Goal: Information Seeking & Learning: Learn about a topic

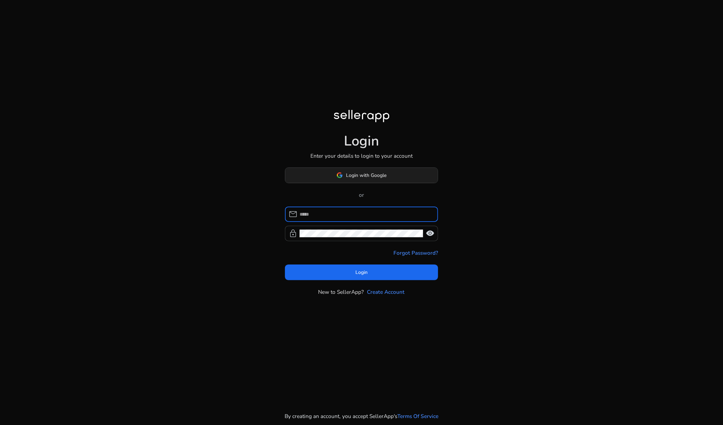
type input "**********"
click at [377, 168] on span at bounding box center [361, 175] width 153 height 17
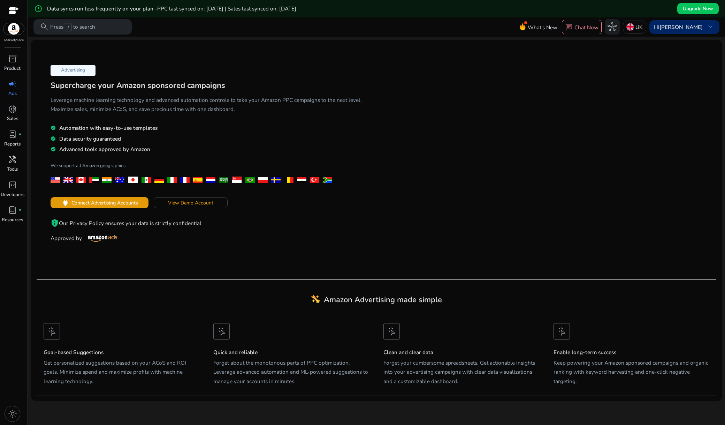
click at [693, 26] on b "[PERSON_NAME]" at bounding box center [681, 26] width 43 height 7
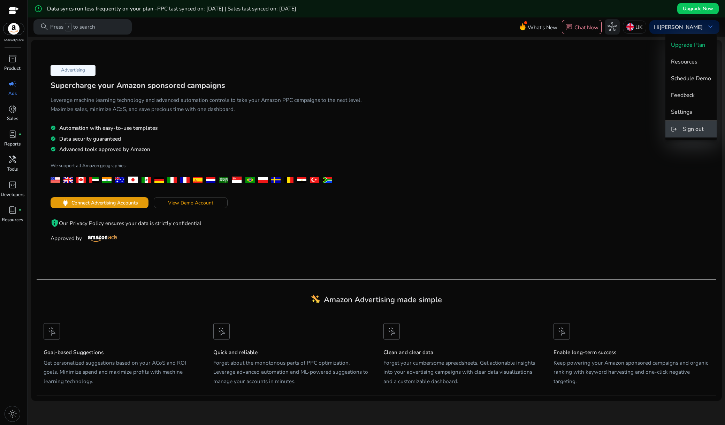
click at [698, 127] on span "Sign out" at bounding box center [693, 129] width 21 height 8
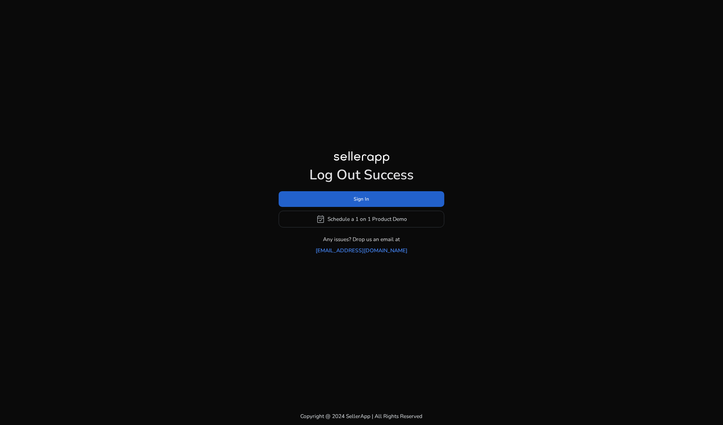
click at [394, 203] on span at bounding box center [362, 198] width 166 height 17
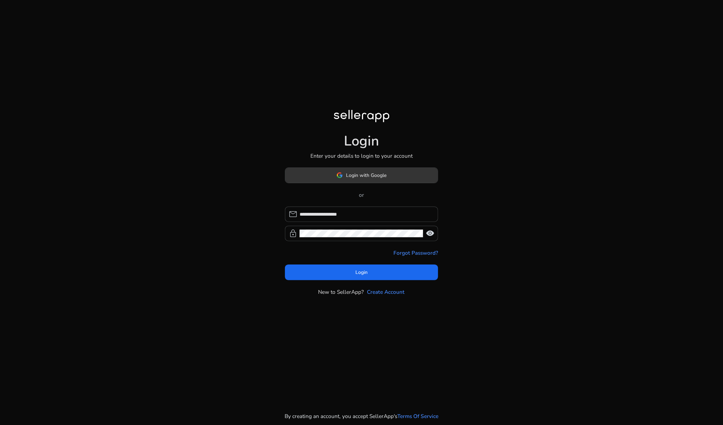
click at [376, 177] on span "Login with Google" at bounding box center [366, 175] width 40 height 7
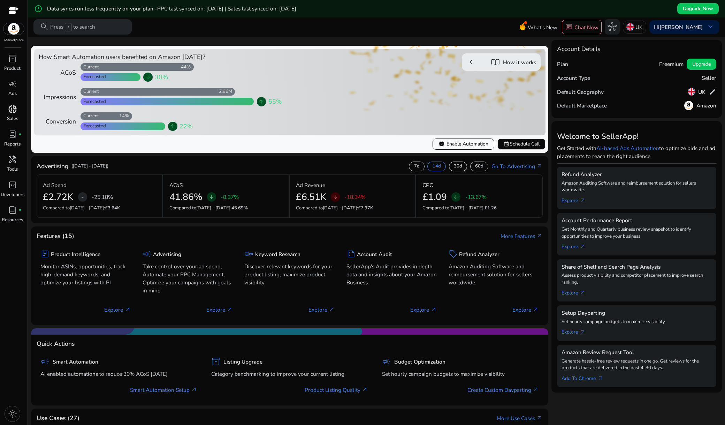
click at [12, 115] on p "Sales" at bounding box center [12, 118] width 11 height 7
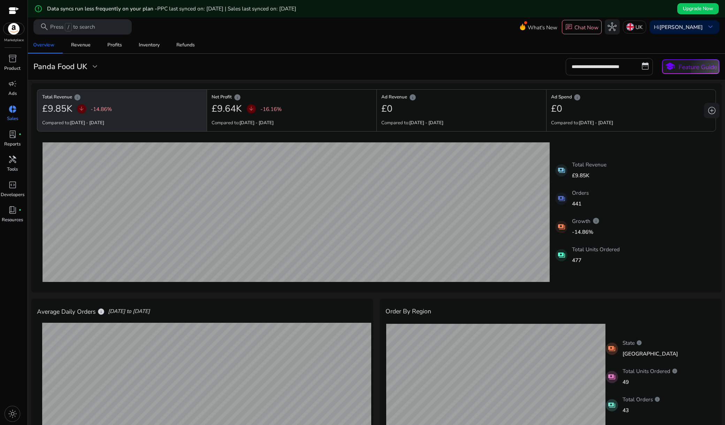
click at [605, 68] on input "**********" at bounding box center [609, 66] width 87 height 17
select select "*"
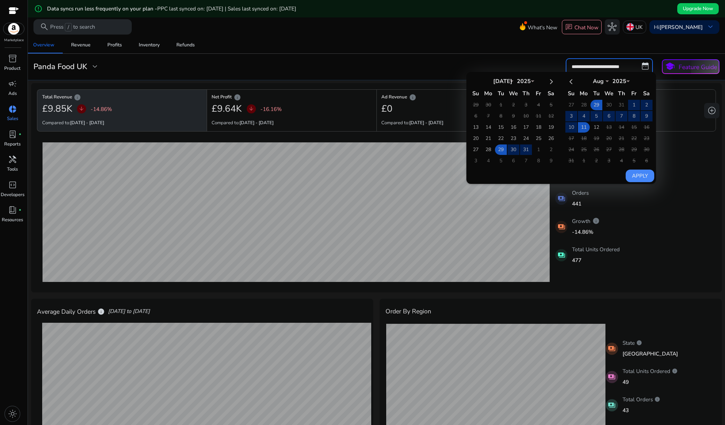
click at [642, 64] on input "**********" at bounding box center [609, 66] width 87 height 17
click at [644, 64] on input "**********" at bounding box center [609, 66] width 87 height 17
click at [531, 55] on mat-card "**********" at bounding box center [377, 67] width 704 height 26
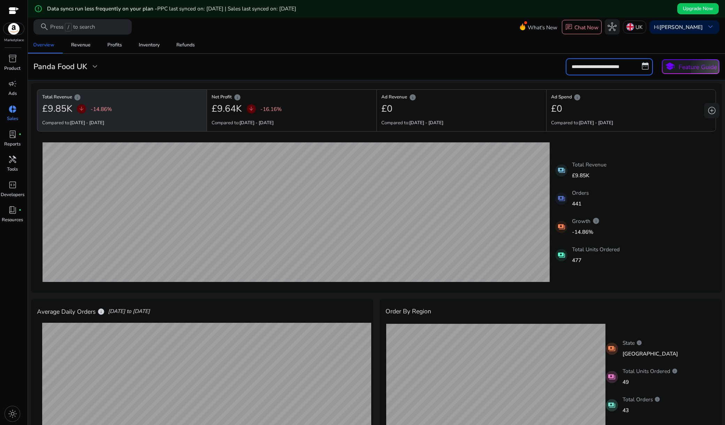
click at [596, 66] on input "**********" at bounding box center [609, 66] width 87 height 17
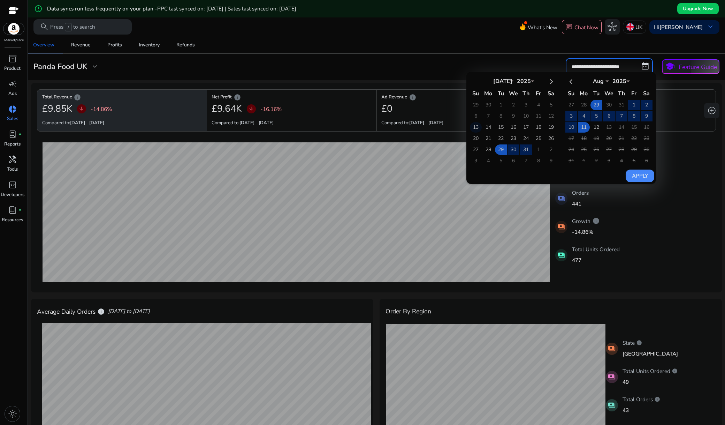
click at [474, 125] on td "13" at bounding box center [476, 127] width 12 height 10
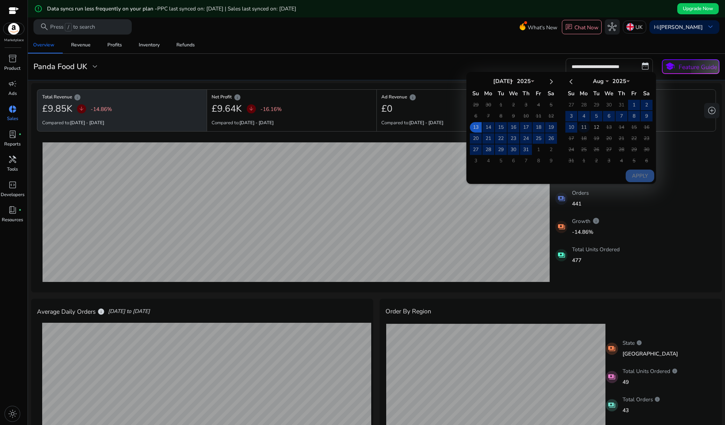
click at [579, 128] on td "11" at bounding box center [584, 127] width 12 height 10
click at [632, 175] on button "Apply" at bounding box center [640, 175] width 28 height 13
type input "**********"
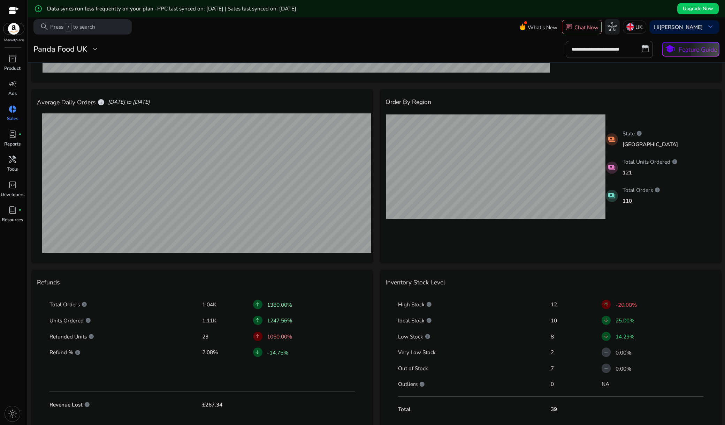
scroll to position [211, 0]
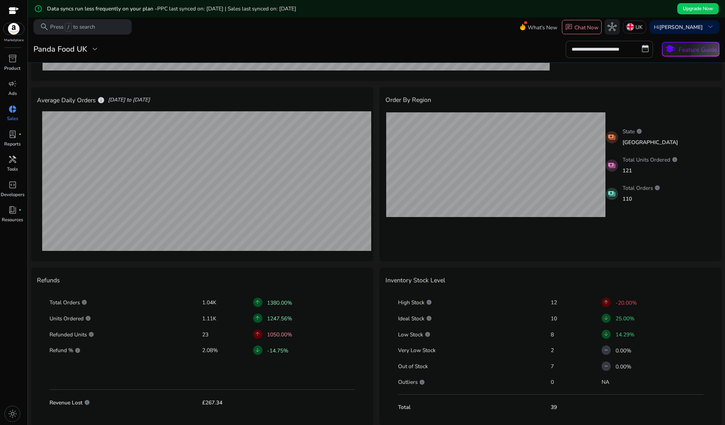
click at [505, 307] on div "High Stock info 12 arrow_upward -20.00%" at bounding box center [551, 302] width 306 height 13
click at [552, 303] on p "12" at bounding box center [576, 302] width 51 height 8
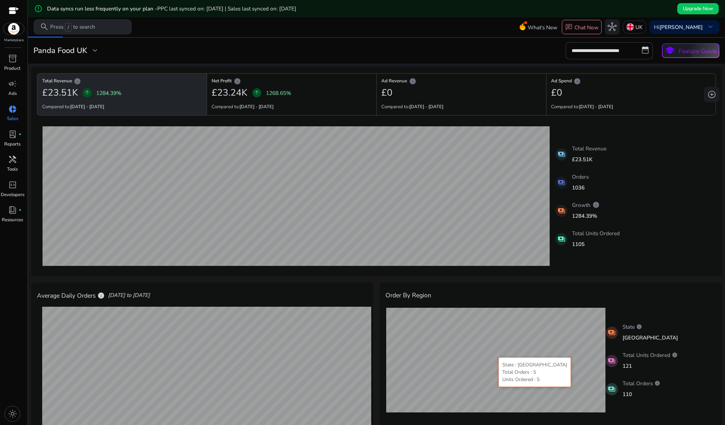
scroll to position [0, 0]
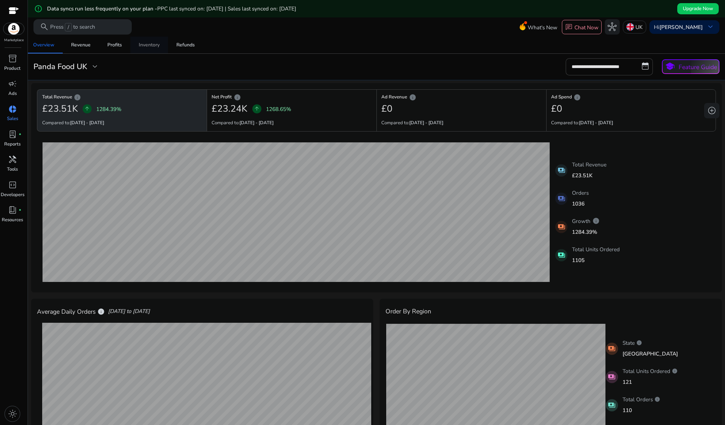
click at [148, 41] on span "Inventory" at bounding box center [149, 45] width 21 height 17
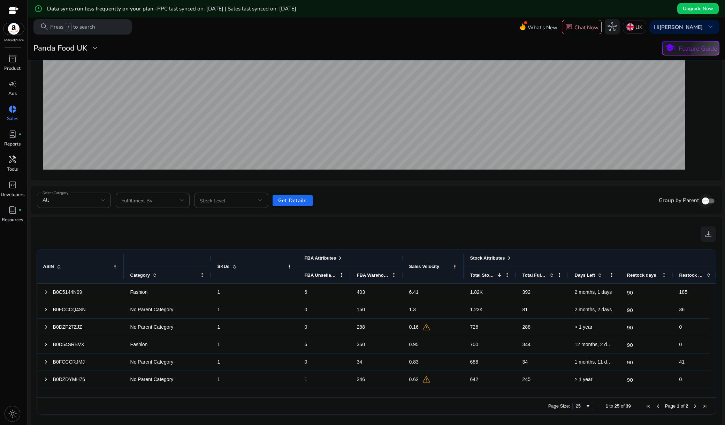
click at [703, 198] on icon "button" at bounding box center [706, 201] width 6 height 6
click at [95, 201] on div "All" at bounding box center [72, 200] width 59 height 8
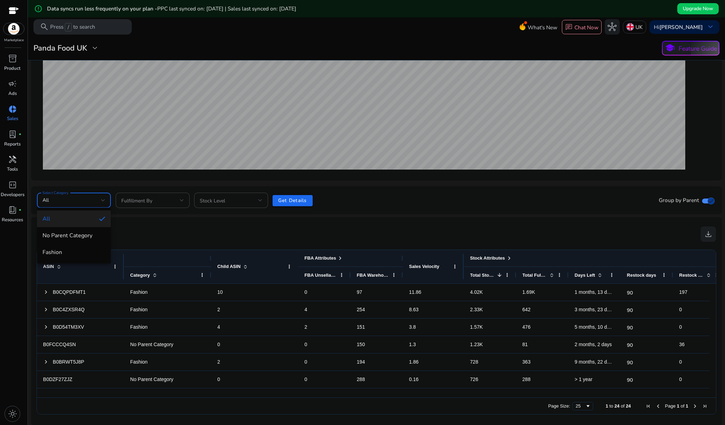
click at [135, 200] on div at bounding box center [362, 212] width 725 height 425
click at [135, 200] on span at bounding box center [150, 200] width 59 height 8
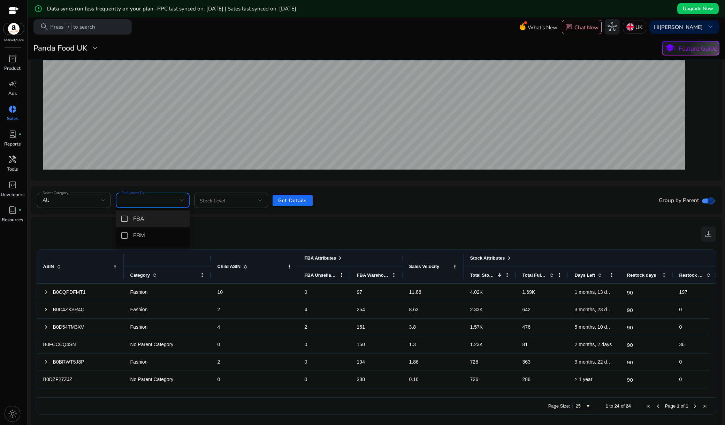
drag, startPoint x: 142, startPoint y: 221, endPoint x: 146, endPoint y: 220, distance: 4.0
click at [142, 221] on span "FBA" at bounding box center [158, 219] width 51 height 8
click at [293, 205] on div at bounding box center [362, 212] width 725 height 425
click at [292, 200] on span "Get Details" at bounding box center [292, 200] width 29 height 7
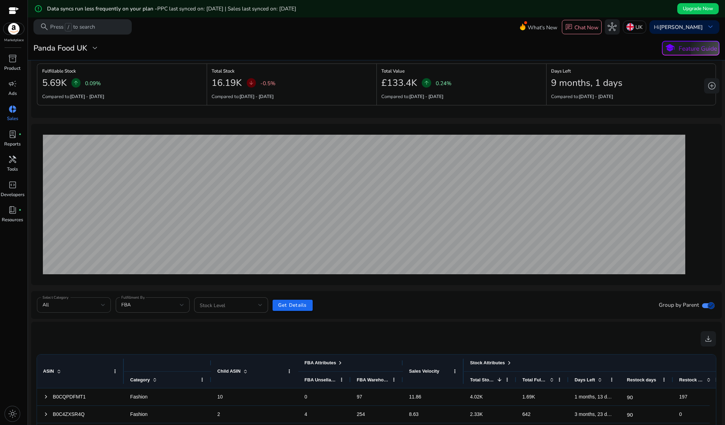
click at [89, 299] on div "All" at bounding box center [74, 304] width 63 height 15
click at [68, 353] on span "Fashion" at bounding box center [74, 357] width 63 height 8
click at [295, 305] on span "Get Details" at bounding box center [292, 304] width 29 height 7
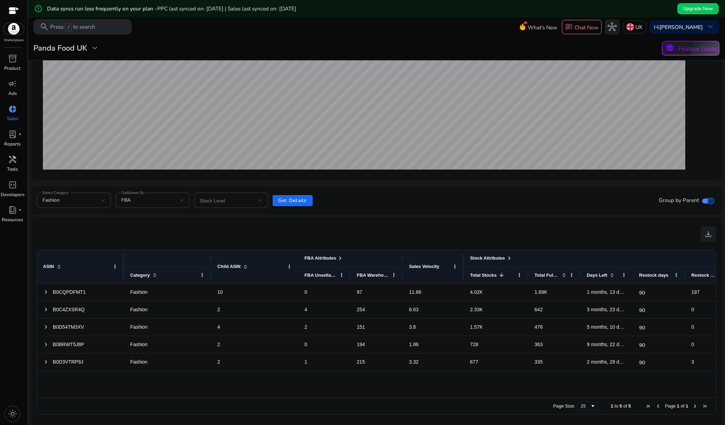
drag, startPoint x: 515, startPoint y: 275, endPoint x: 527, endPoint y: 273, distance: 11.7
click at [527, 273] on div at bounding box center [528, 275] width 3 height 16
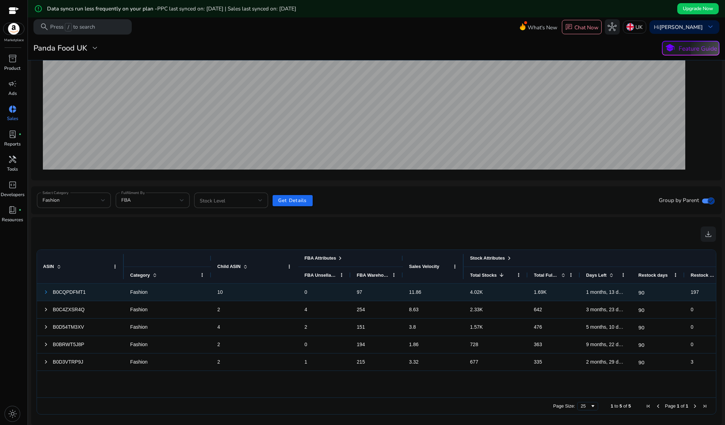
click at [46, 293] on span at bounding box center [46, 292] width 6 height 6
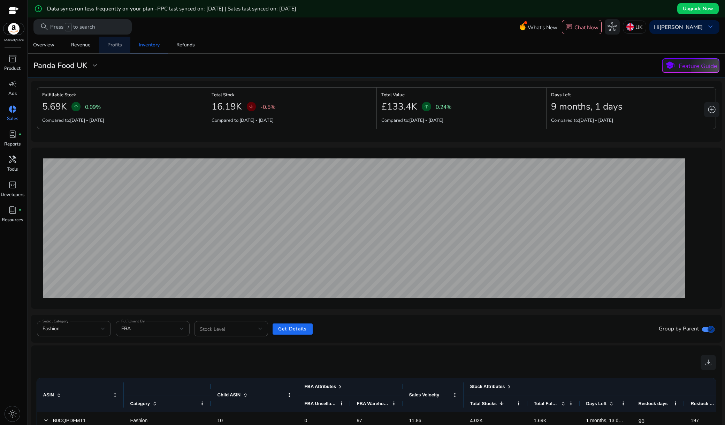
click at [113, 46] on div "Profits" at bounding box center [114, 45] width 15 height 5
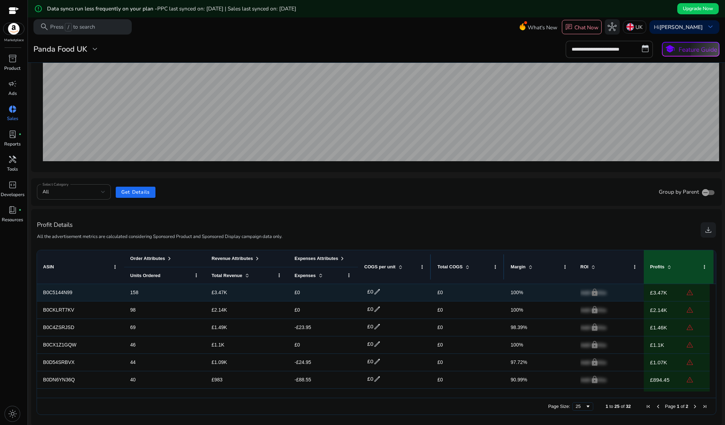
click at [297, 293] on span "£0" at bounding box center [298, 292] width 6 height 6
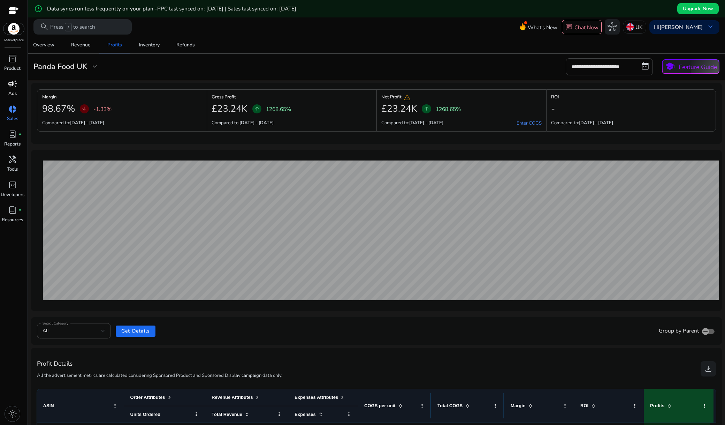
click at [18, 89] on div "campaign" at bounding box center [12, 84] width 21 height 12
